Goal: Information Seeking & Learning: Learn about a topic

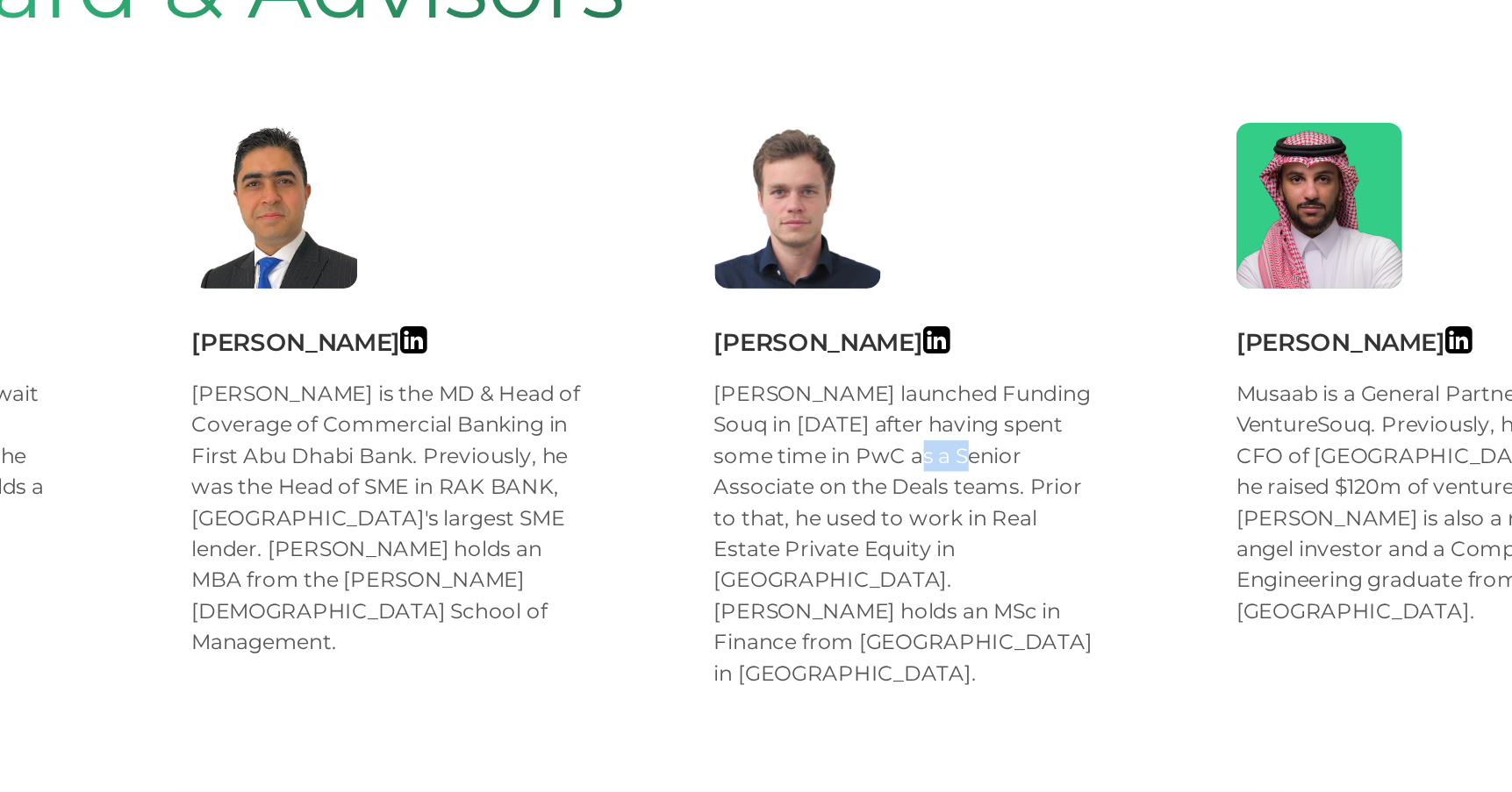
drag, startPoint x: 762, startPoint y: 481, endPoint x: 792, endPoint y: 486, distance: 30.4
click at [792, 486] on div "[PERSON_NAME] launched Funding Souq in [DATE] after having spent some time in P…" at bounding box center [856, 520] width 199 height 158
